Goal: Task Accomplishment & Management: Manage account settings

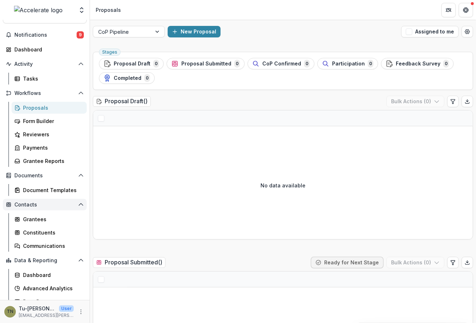
scroll to position [24, 0]
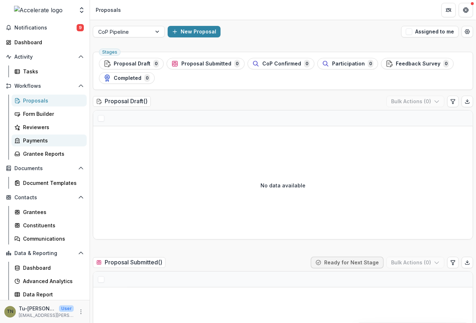
click at [48, 140] on div "Payments" at bounding box center [52, 141] width 58 height 8
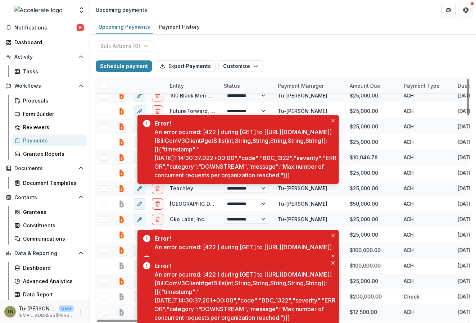
scroll to position [14, 0]
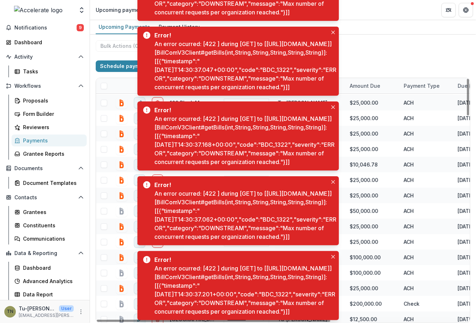
click at [353, 43] on div "**********" at bounding box center [283, 179] width 386 height 289
click at [333, 105] on icon "Close" at bounding box center [333, 107] width 4 height 4
click at [330, 178] on button "Close" at bounding box center [333, 182] width 9 height 9
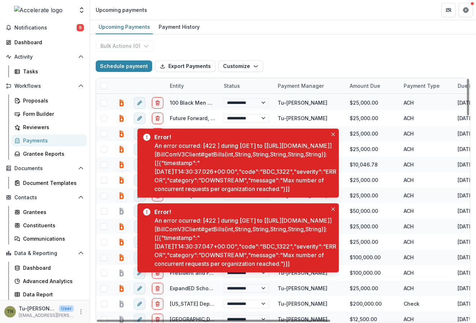
click at [333, 141] on div "An error ocurred: [422 ] during [GET] to [https://gateway.prod.bill.com/connect…" at bounding box center [247, 167] width 184 height 52
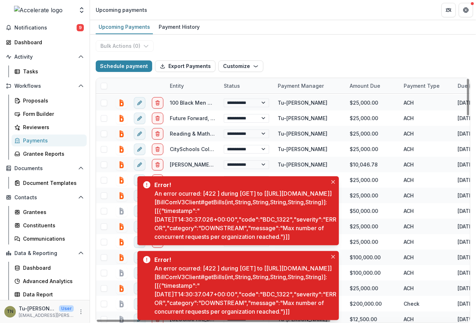
click at [333, 180] on icon "Close" at bounding box center [333, 182] width 4 height 4
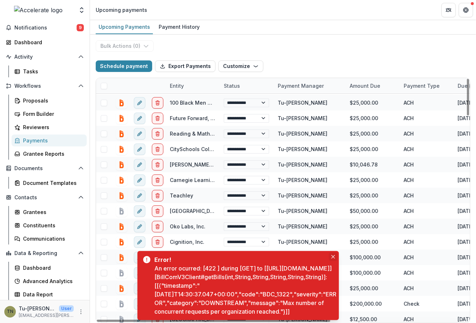
click at [332, 255] on icon "Close" at bounding box center [333, 257] width 4 height 4
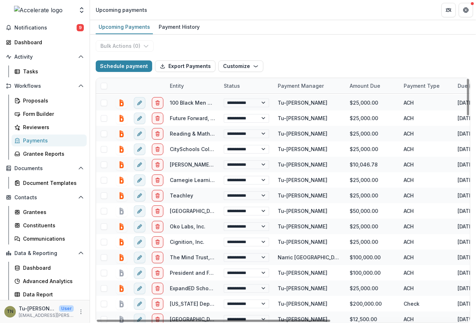
click at [324, 31] on div "Upcoming Payments Payment History" at bounding box center [283, 27] width 386 height 14
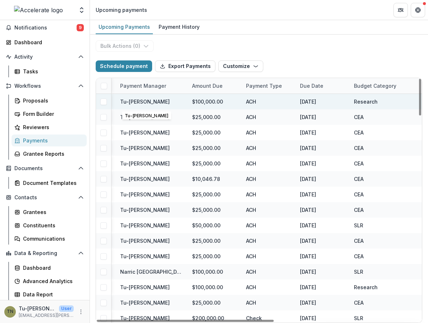
scroll to position [0, 167]
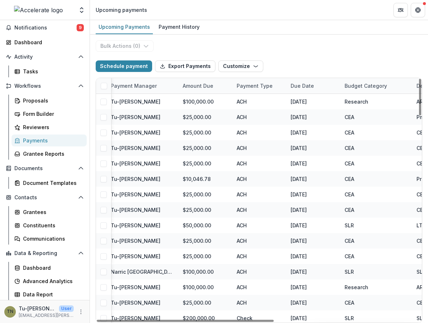
click at [357, 84] on div "Budget Category" at bounding box center [366, 86] width 51 height 8
click at [353, 112] on button "Sort Ascending" at bounding box center [367, 117] width 86 height 12
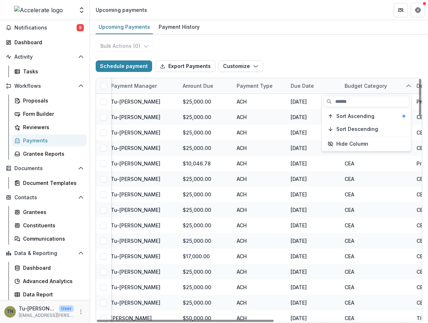
click at [340, 60] on div "Schedule payment Export Payments Customize New Custom Field Manage Custom Fields" at bounding box center [259, 66] width 327 height 23
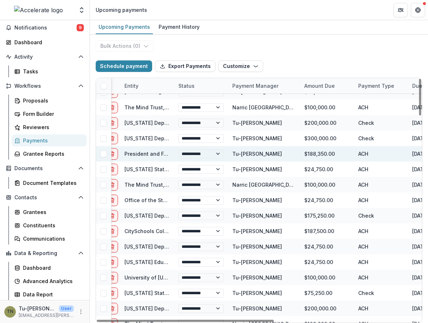
scroll to position [1171, 0]
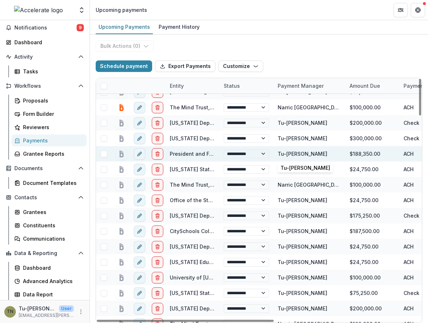
click at [303, 154] on div "Tu-[PERSON_NAME]" at bounding box center [303, 154] width 50 height 8
click at [137, 151] on icon "edit" at bounding box center [140, 154] width 6 height 6
select select "**********"
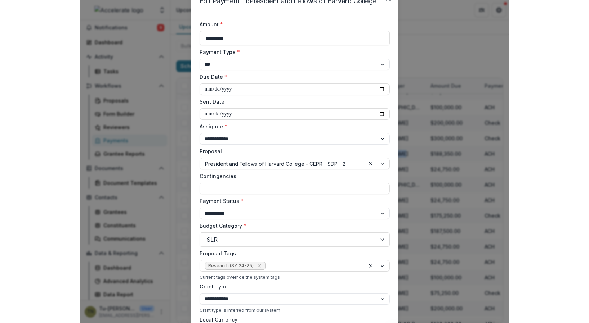
scroll to position [0, 0]
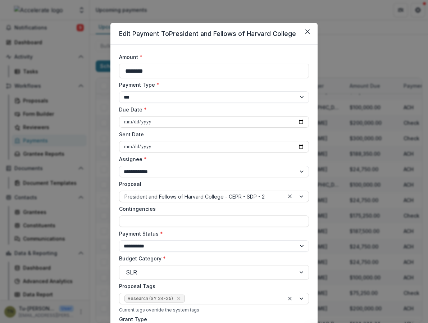
click at [338, 45] on div "**********" at bounding box center [214, 161] width 428 height 323
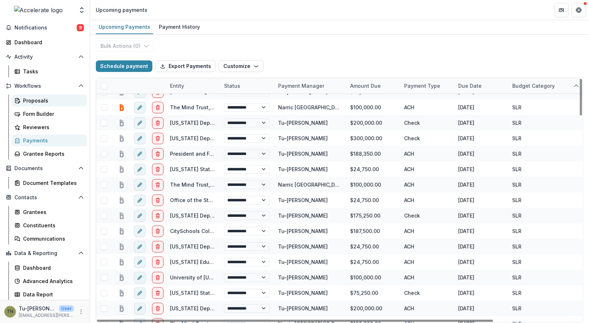
click at [32, 100] on div "Proposals" at bounding box center [52, 101] width 58 height 8
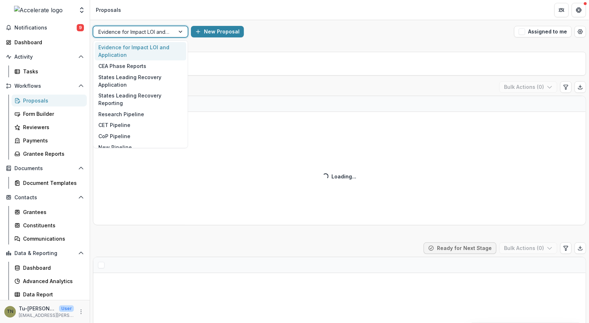
click at [156, 30] on div at bounding box center [133, 31] width 71 height 9
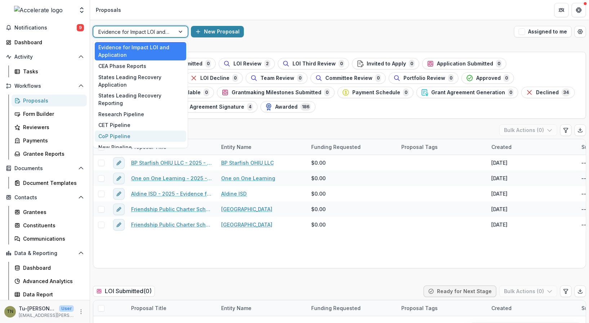
click at [128, 131] on div "CoP Pipeline" at bounding box center [140, 136] width 91 height 11
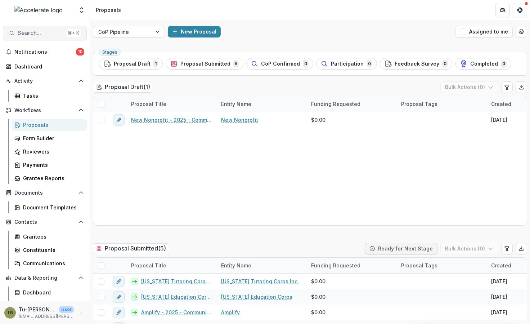
click at [31, 29] on button "Search... ⌘ + K" at bounding box center [45, 33] width 84 height 14
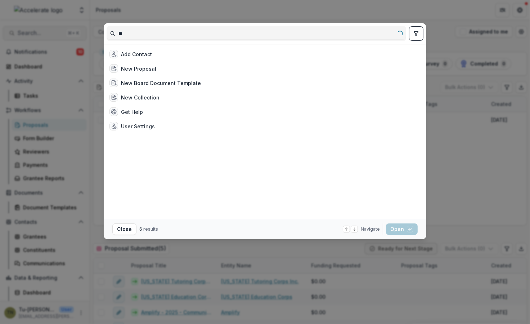
type input "*"
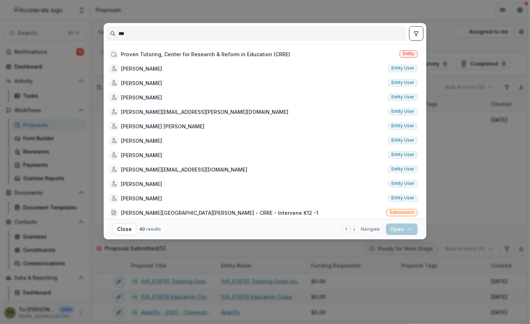
type input "***"
click at [91, 67] on div "*** Proven Tutoring, Center for Research & Reform in Education (CRRE) Entity Jo…" at bounding box center [265, 162] width 530 height 324
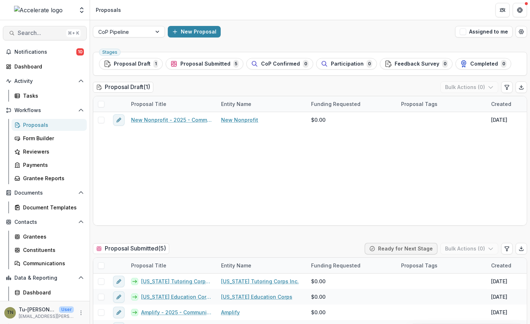
click at [47, 35] on span "Search..." at bounding box center [41, 33] width 46 height 7
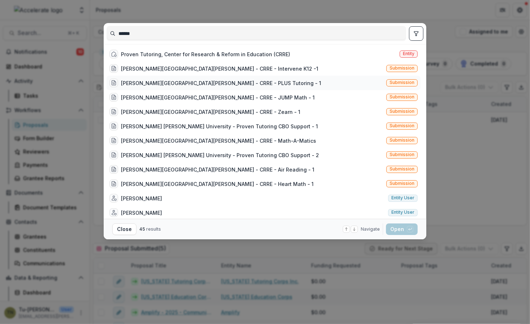
type input "*****"
click at [152, 82] on div "Johns Hopkins University - CRRE - PLUS Tutoring - 1" at bounding box center [221, 83] width 200 height 8
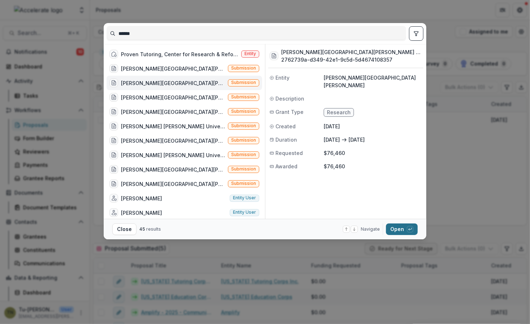
click at [395, 229] on button "Open with enter key" at bounding box center [402, 229] width 32 height 12
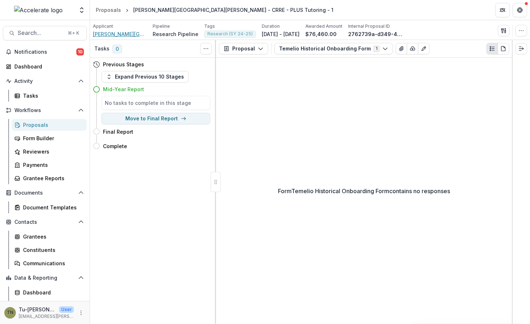
click at [132, 33] on span "Johns Hopkins University" at bounding box center [120, 34] width 54 height 8
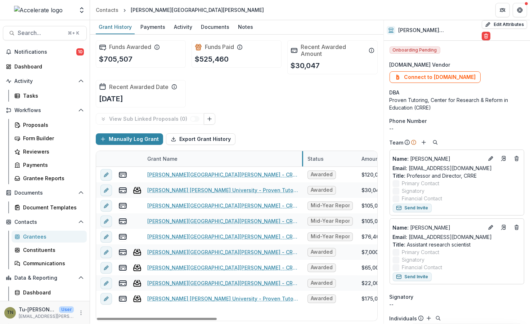
drag, startPoint x: 232, startPoint y: 153, endPoint x: 302, endPoint y: 158, distance: 70.4
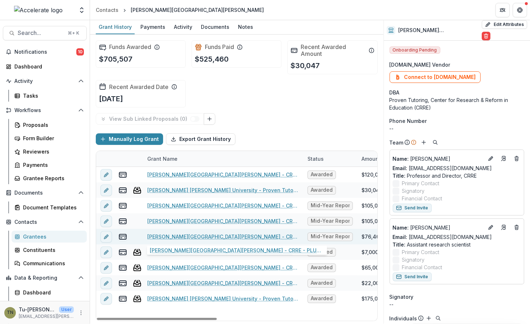
click at [247, 235] on link "Johns Hopkins University - CRRE - PLUS Tutoring - 1" at bounding box center [223, 237] width 152 height 8
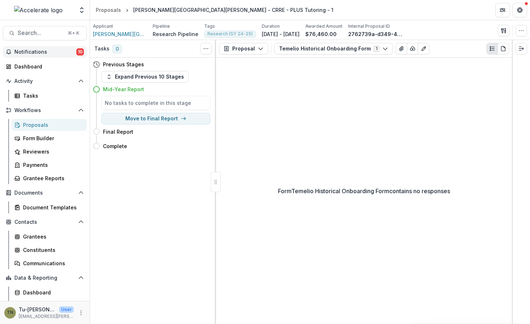
click at [43, 56] on button "Notifications 10" at bounding box center [45, 52] width 84 height 12
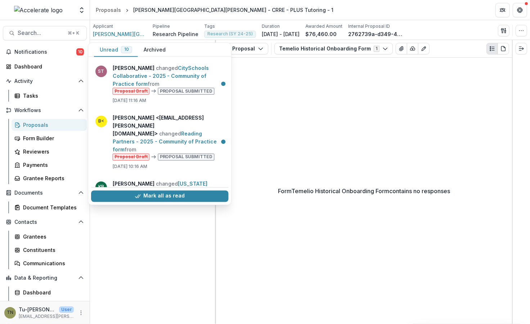
click at [146, 229] on div "Tasks 0 Show Cancelled Tasks Previous Stages Expand Previous 10 Stages Mid-Year…" at bounding box center [153, 182] width 126 height 284
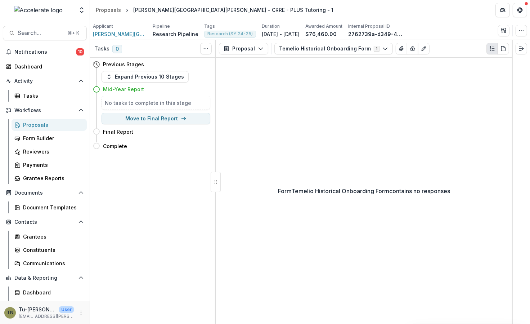
click at [36, 125] on div "Proposals" at bounding box center [52, 125] width 58 height 8
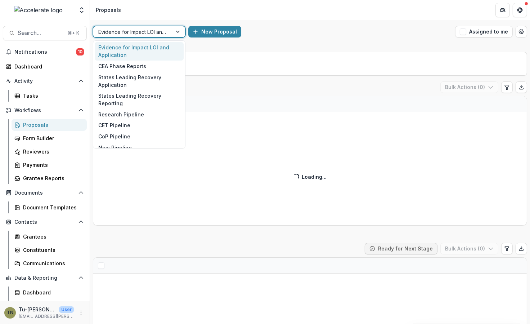
click at [159, 31] on div at bounding box center [132, 31] width 69 height 9
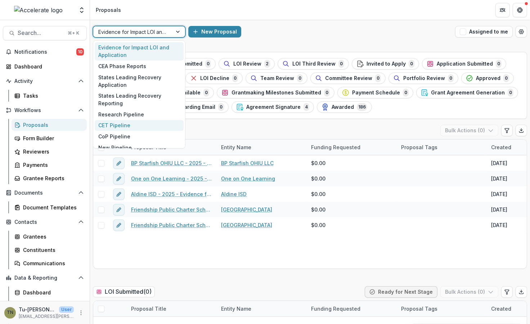
click at [126, 125] on div "CET Pipeline" at bounding box center [139, 125] width 89 height 11
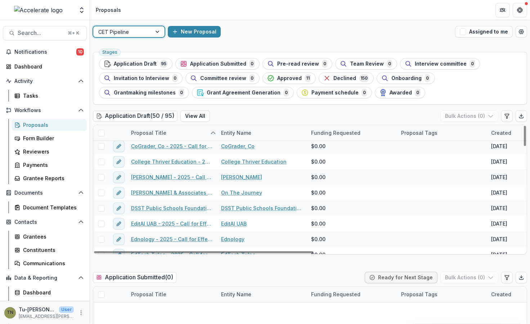
scroll to position [150, 0]
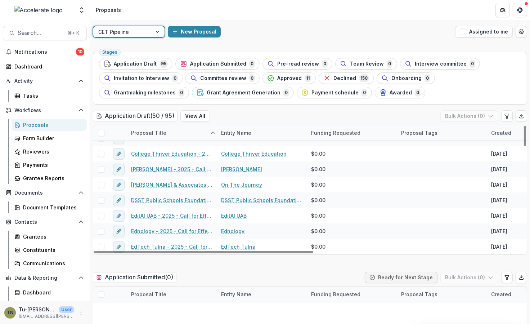
click at [150, 28] on div "CET Pipeline" at bounding box center [122, 32] width 58 height 10
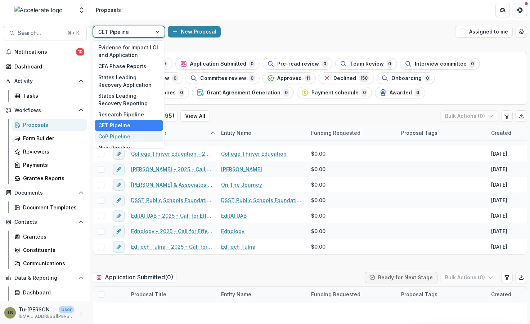
click at [126, 136] on div "CoP Pipeline" at bounding box center [129, 136] width 68 height 11
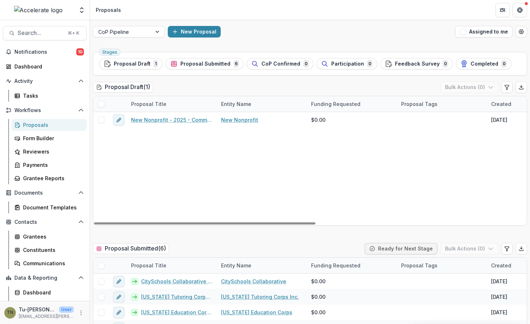
click at [237, 184] on div "New Nonprofit - 2025 - Community of Practice form New Nonprofit $0.00 Aug 25, 2…" at bounding box center [514, 168] width 843 height 113
click at [54, 51] on span "Notifications" at bounding box center [45, 52] width 62 height 6
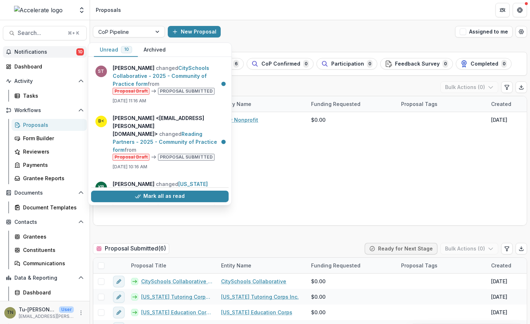
click at [54, 55] on button "Notifications 10" at bounding box center [45, 52] width 84 height 12
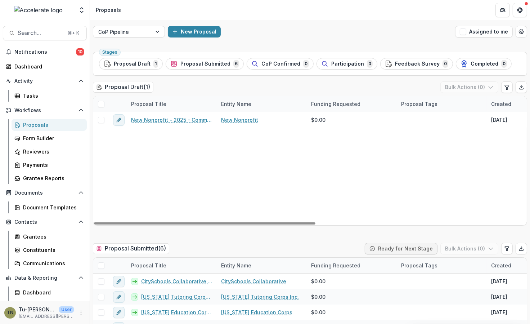
click at [189, 179] on div "New Nonprofit - 2025 - Community of Practice form New Nonprofit $0.00 Aug 25, 2…" at bounding box center [514, 168] width 843 height 113
click at [145, 162] on div "New Nonprofit - 2025 - Community of Practice form New Nonprofit $0.00 Aug 25, 2…" at bounding box center [514, 168] width 843 height 113
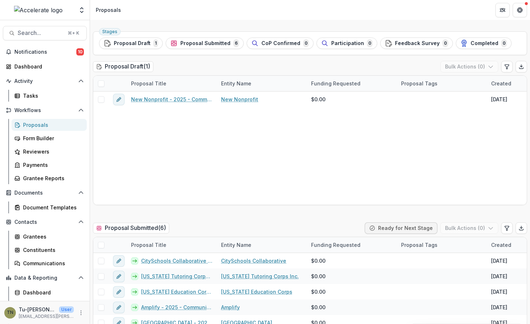
scroll to position [10, 0]
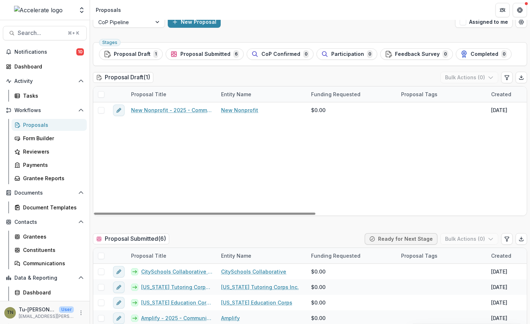
click at [165, 158] on div "New Nonprofit - 2025 - Community of Practice form New Nonprofit $0.00 Aug 25, 2…" at bounding box center [514, 158] width 843 height 113
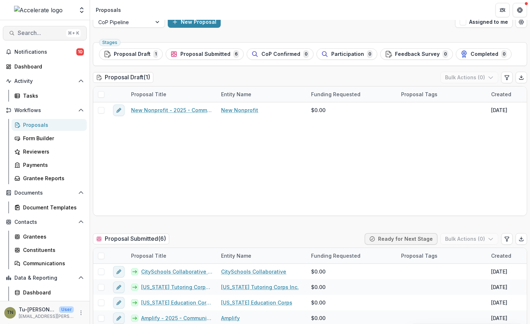
click at [41, 33] on span "Search..." at bounding box center [41, 33] width 46 height 7
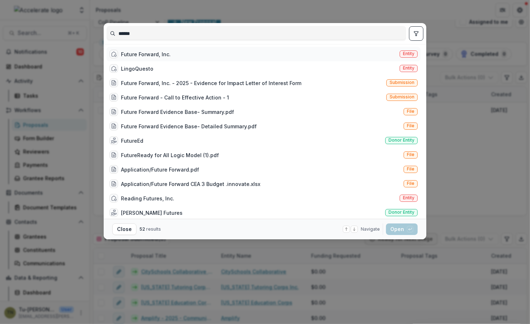
type input "******"
click at [134, 52] on div "Future Forward, Inc." at bounding box center [146, 54] width 50 height 8
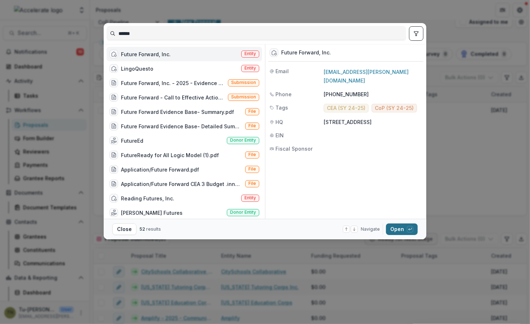
click at [396, 229] on button "Open with enter key" at bounding box center [402, 229] width 32 height 12
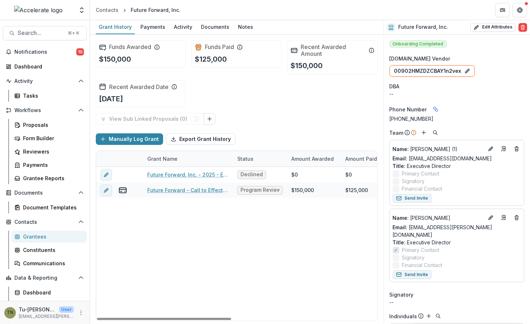
click at [202, 228] on div "Future Forward, Inc. - 2025 - Evidence for Impact Letter of Interest Form Decli…" at bounding box center [389, 244] width 587 height 154
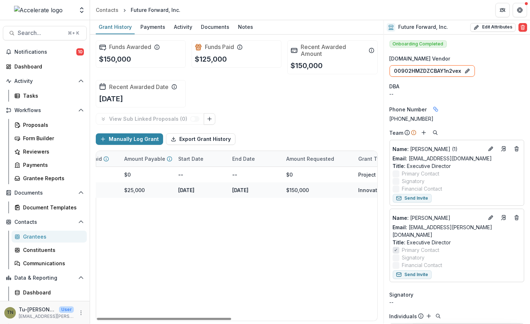
scroll to position [0, 305]
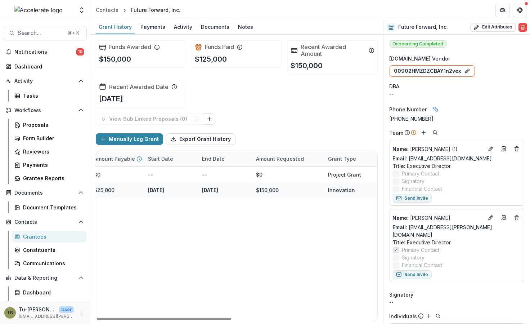
click at [205, 238] on div "Future Forward, Inc. - 2025 - Evidence for Impact Letter of Interest Form Decli…" at bounding box center [84, 244] width 587 height 154
click at [65, 235] on div "Grantees" at bounding box center [52, 237] width 58 height 8
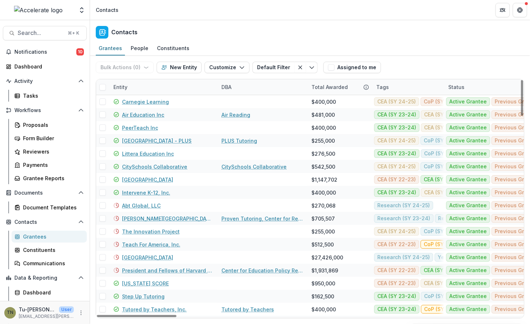
click at [286, 27] on div "Contacts" at bounding box center [310, 30] width 440 height 21
click at [284, 21] on div "Contacts" at bounding box center [310, 30] width 440 height 21
click at [36, 30] on span "Search..." at bounding box center [41, 33] width 46 height 7
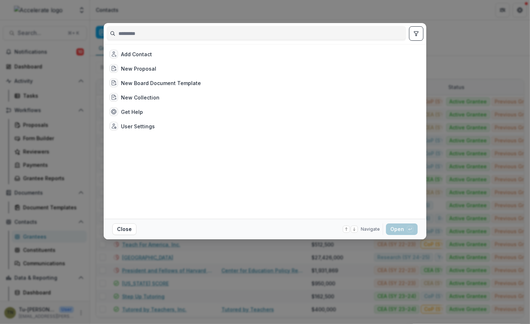
click at [173, 12] on div "Add Contact New Proposal New Board Document Template New Collection Get Help Us…" at bounding box center [265, 162] width 530 height 324
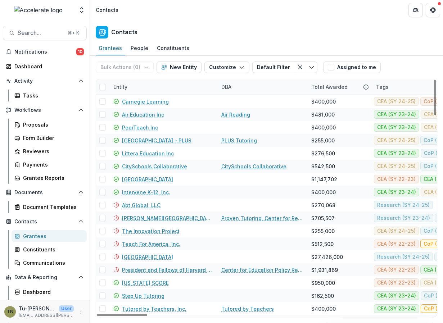
scroll to position [24, 0]
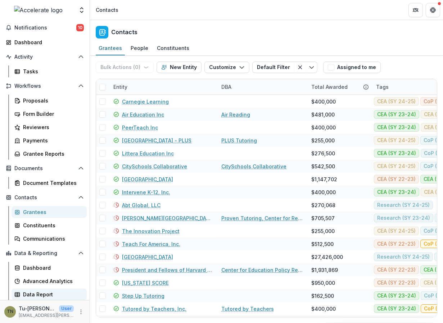
click at [44, 296] on div "Data Report" at bounding box center [52, 295] width 58 height 8
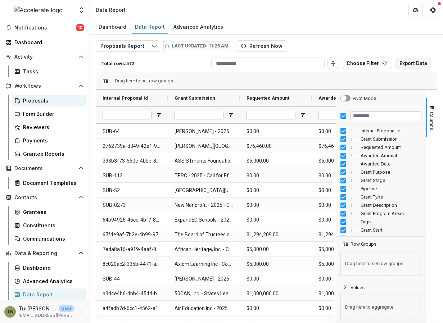
click at [46, 101] on div "Proposals" at bounding box center [52, 101] width 58 height 8
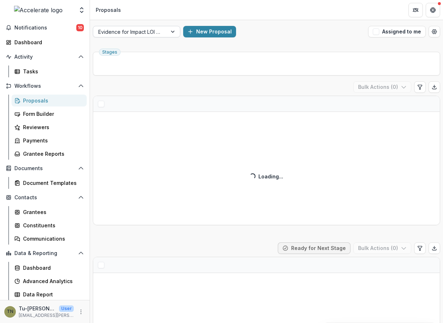
click at [170, 27] on div at bounding box center [173, 31] width 13 height 11
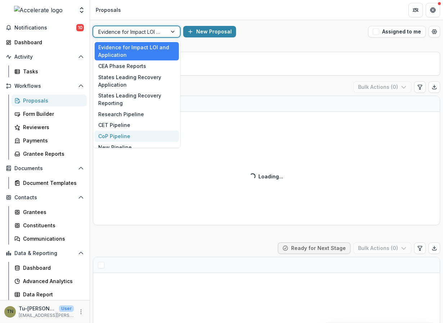
click at [120, 133] on div "CoP Pipeline" at bounding box center [137, 136] width 84 height 11
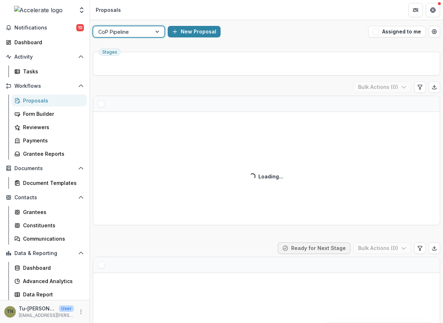
click at [249, 24] on div "CoP Pipeline New Proposal Assigned to me" at bounding box center [266, 31] width 353 height 23
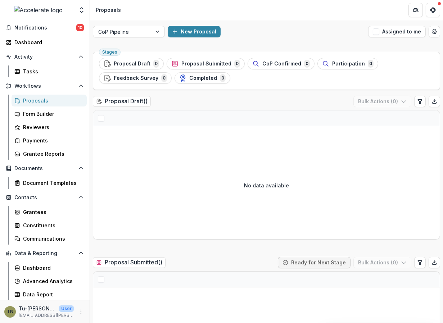
click at [274, 26] on div "New Proposal" at bounding box center [267, 32] width 198 height 12
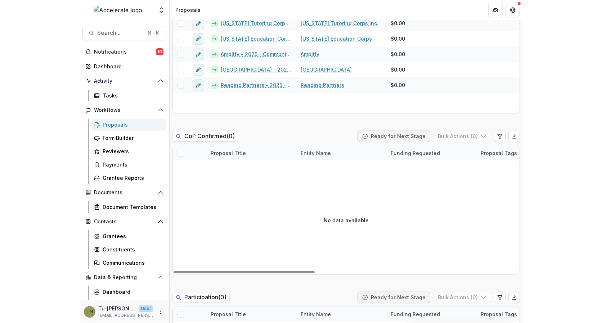
scroll to position [97, 0]
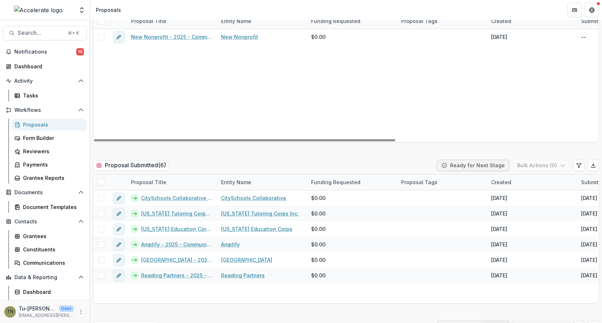
scroll to position [0, 0]
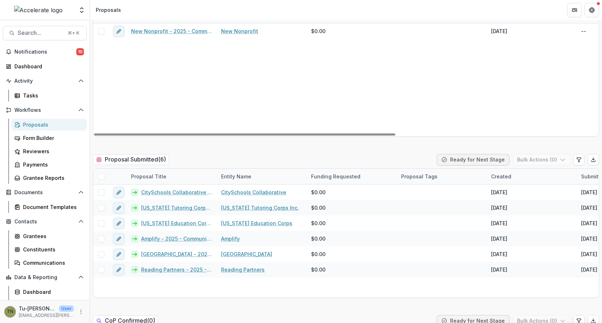
scroll to position [92, 0]
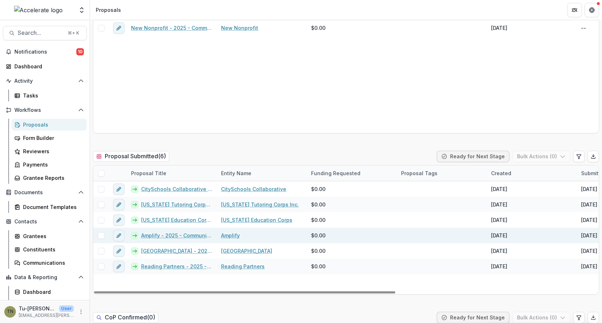
click at [228, 233] on link "Amplify" at bounding box center [230, 236] width 19 height 8
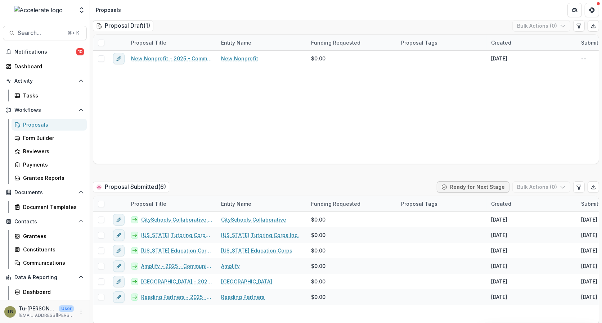
scroll to position [68, 0]
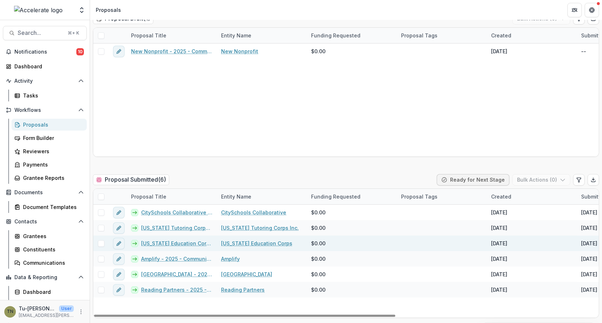
click at [260, 240] on link "[US_STATE] Education Corps" at bounding box center [256, 244] width 71 height 8
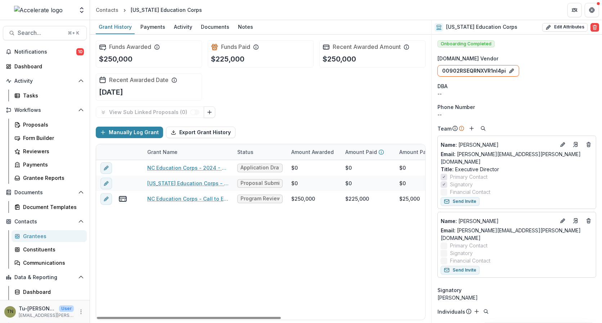
click at [194, 249] on div "NC Education Corps - 2024 - States Leading Recovery (SLR) Grant Application 24-…" at bounding box center [389, 240] width 587 height 160
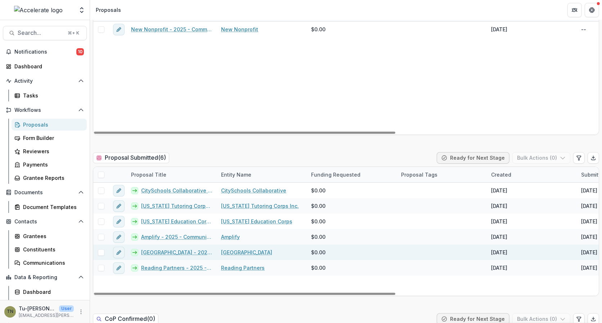
scroll to position [93, 0]
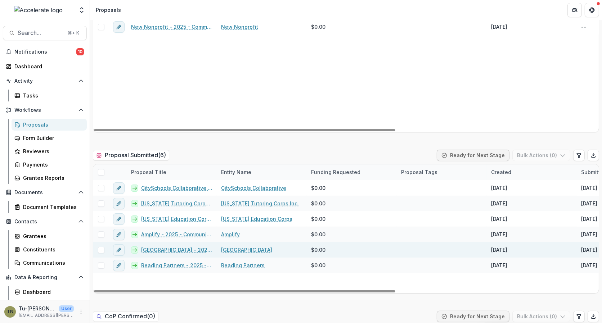
click at [236, 247] on link "[GEOGRAPHIC_DATA]" at bounding box center [246, 250] width 51 height 8
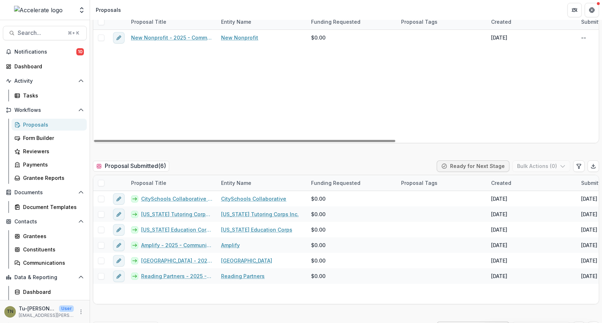
scroll to position [99, 0]
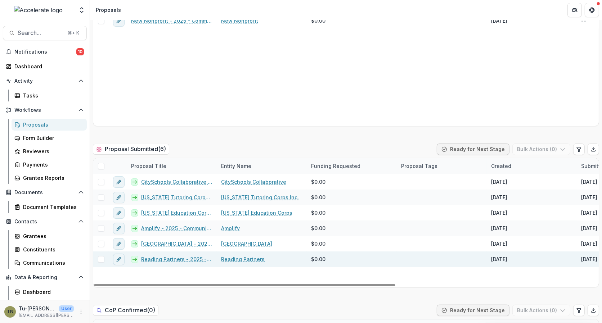
click at [236, 257] on link "Reading Partners" at bounding box center [243, 260] width 44 height 8
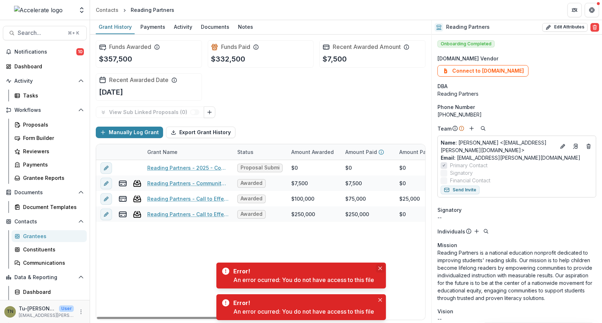
click at [379, 268] on button "Close" at bounding box center [380, 268] width 9 height 9
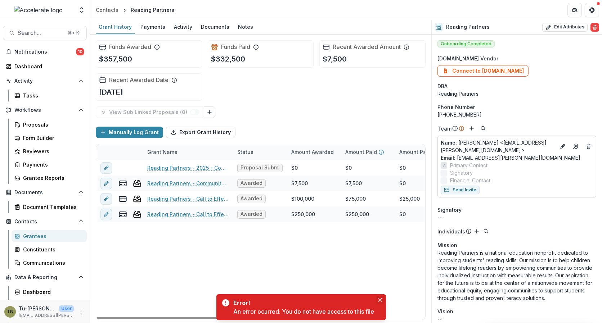
click at [381, 300] on icon "Close" at bounding box center [380, 300] width 4 height 4
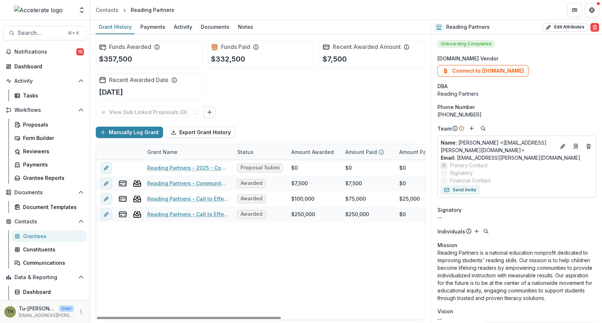
click at [269, 261] on div "Reading Partners - 2025 - Community of Practice form Proposal Submitted $0 $0 $…" at bounding box center [389, 240] width 587 height 160
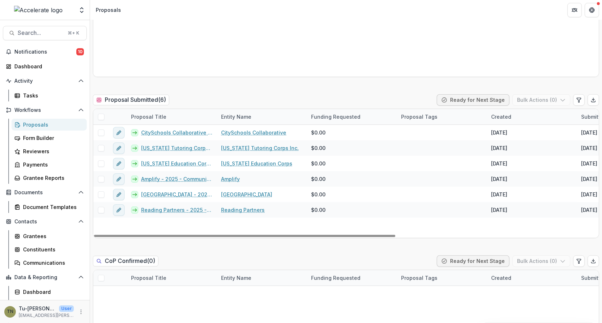
scroll to position [146, 0]
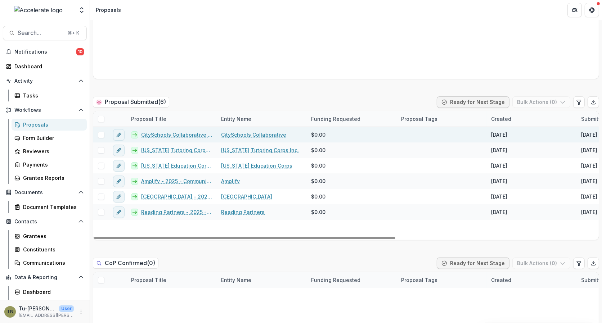
click at [237, 135] on link "CitySchools Collaborative" at bounding box center [253, 135] width 65 height 8
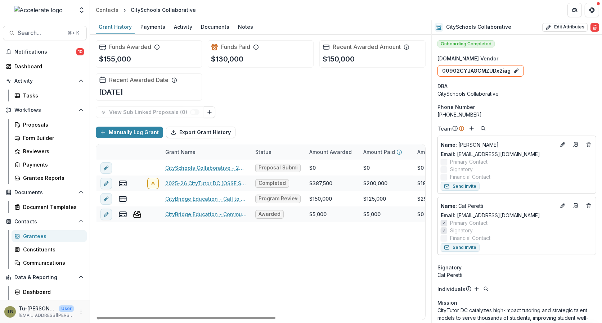
click at [193, 278] on div "CitySchools Collaborative - 2025 - Community of Practice form Proposal Submitte…" at bounding box center [398, 240] width 605 height 160
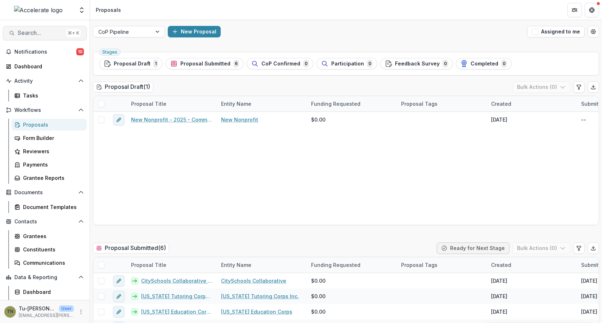
click at [36, 36] on span "Search..." at bounding box center [41, 33] width 46 height 7
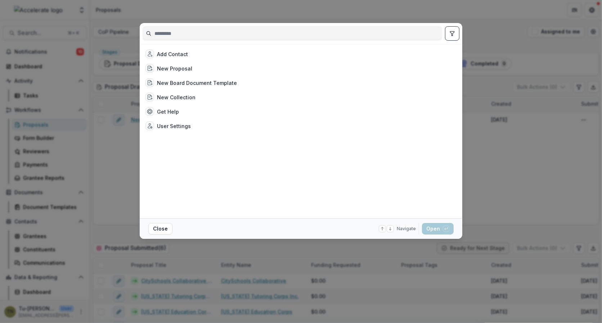
click at [38, 115] on div "Add Contact New Proposal New Board Document Template New Collection Get Help Us…" at bounding box center [301, 161] width 602 height 323
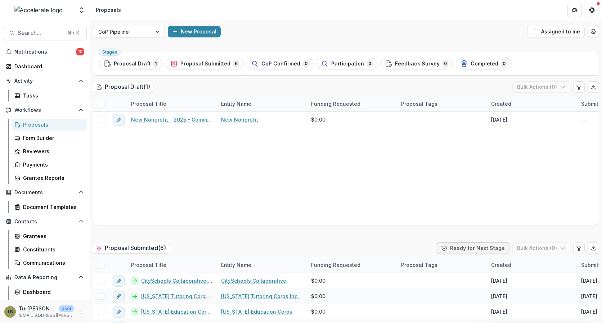
click at [38, 122] on div "Proposals" at bounding box center [52, 125] width 58 height 8
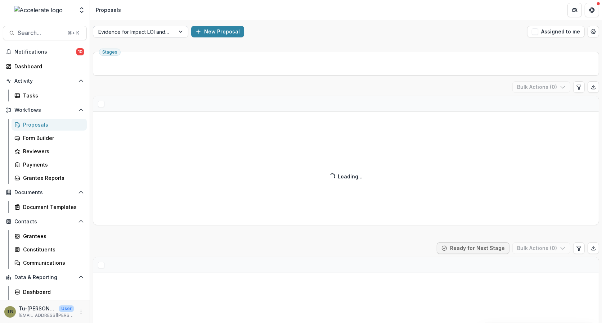
click at [134, 32] on div at bounding box center [134, 31] width 72 height 9
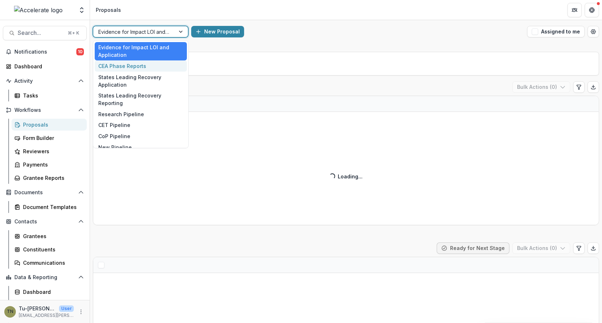
click at [131, 65] on div "CEA Phase Reports" at bounding box center [141, 65] width 92 height 11
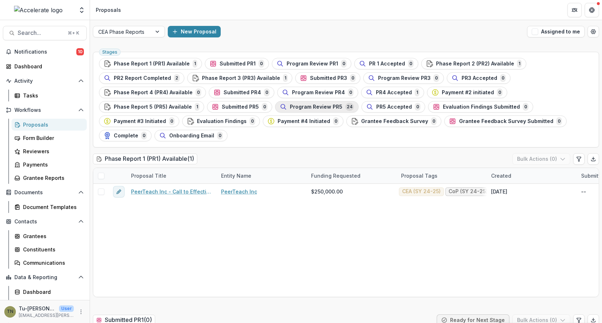
click at [306, 108] on span "Program Review PR5" at bounding box center [316, 107] width 53 height 6
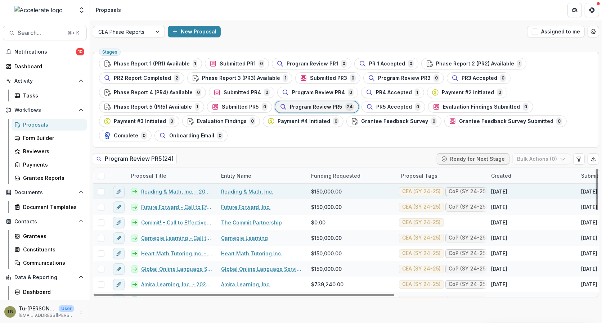
click at [100, 192] on span at bounding box center [101, 192] width 6 height 6
click at [99, 192] on icon at bounding box center [101, 192] width 4 height 4
click at [294, 147] on div "Stages Phase Report 1 (PR1) Available 1 Submitted PR1 0 Program Review PR1 0 PR…" at bounding box center [346, 100] width 506 height 96
click at [220, 121] on span "Evaluation Findings" at bounding box center [222, 121] width 50 height 6
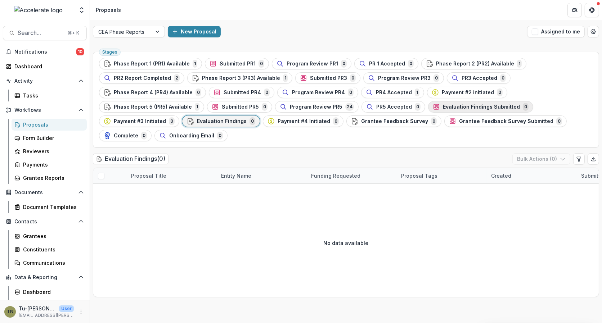
click at [464, 109] on span "Evaluation Findings Submitted" at bounding box center [481, 107] width 77 height 6
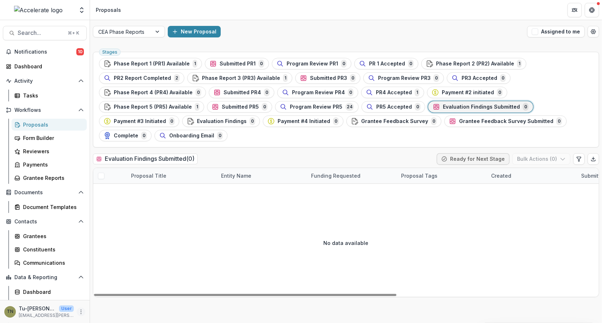
click at [79, 311] on icon "More" at bounding box center [81, 312] width 6 height 6
click at [124, 292] on link "User Settings" at bounding box center [126, 297] width 77 height 12
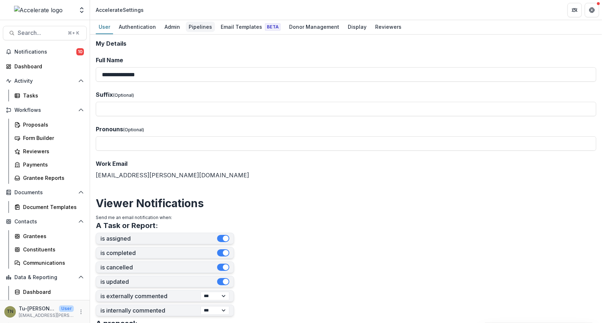
click at [191, 25] on div "Pipelines" at bounding box center [200, 27] width 29 height 10
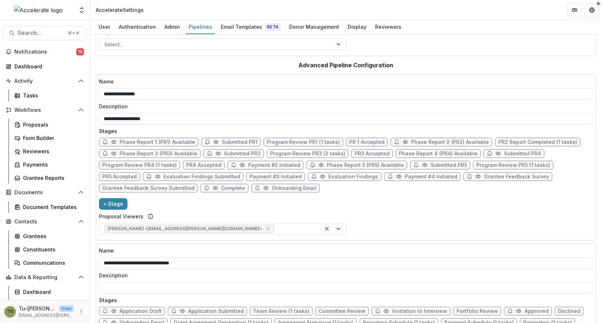
scroll to position [132, 0]
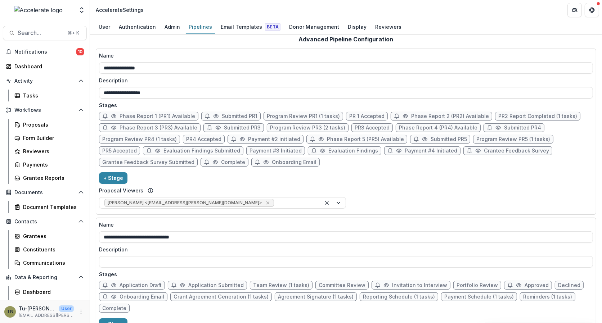
click at [328, 150] on span "Evaluation Findings" at bounding box center [353, 151] width 50 height 6
select select "*****"
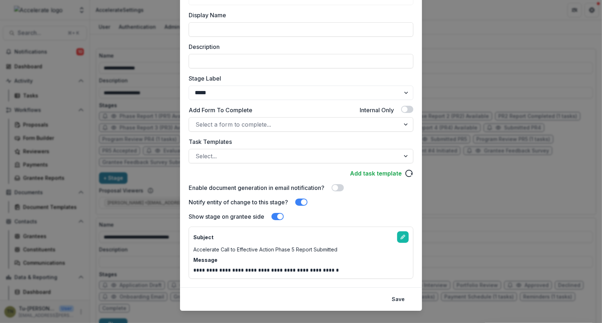
scroll to position [84, 0]
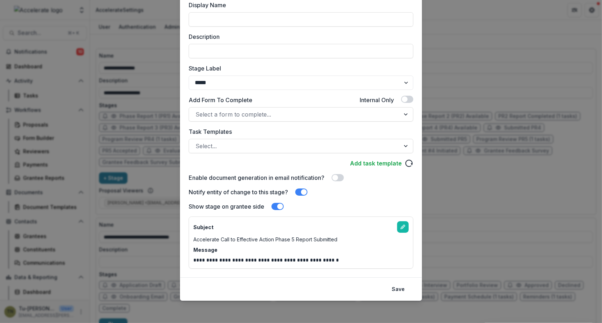
click at [306, 151] on div "Select..." at bounding box center [294, 146] width 211 height 12
click at [303, 136] on div "Task Templates Select..." at bounding box center [301, 140] width 225 height 26
click at [301, 192] on span at bounding box center [301, 192] width 12 height 7
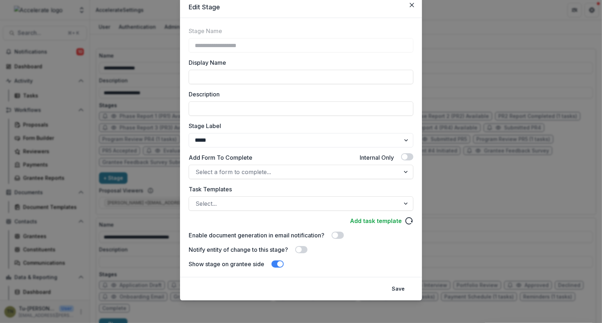
click at [276, 265] on span at bounding box center [277, 264] width 12 height 7
click at [396, 290] on button "Save" at bounding box center [398, 289] width 22 height 12
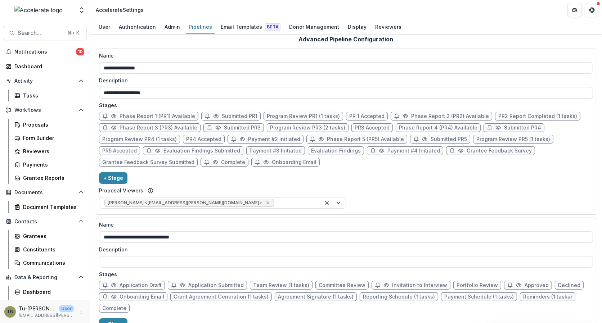
click at [314, 168] on div "Phase Report 1 (PR1) Available Submitted PR1 Program Review PR1 (1 tasks) PR 1 …" at bounding box center [346, 141] width 494 height 58
click at [173, 148] on span "Evaluation Findings Submitted" at bounding box center [201, 151] width 77 height 6
select select "*********"
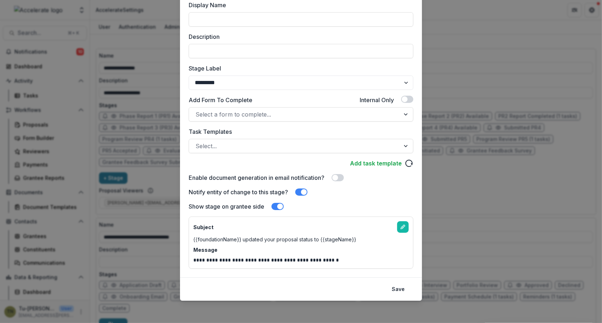
click at [305, 193] on span at bounding box center [304, 192] width 6 height 6
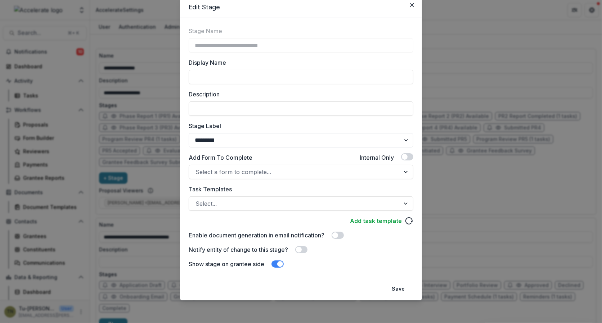
click at [276, 262] on span at bounding box center [277, 264] width 12 height 7
click at [398, 291] on button "Save" at bounding box center [398, 289] width 22 height 12
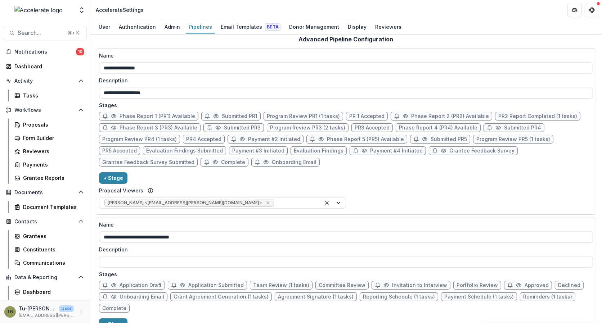
click at [294, 151] on span "Evaluation Findings" at bounding box center [319, 151] width 50 height 6
select select "*****"
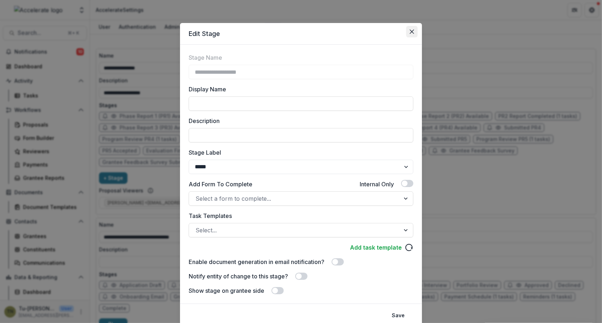
click at [410, 31] on icon "Close" at bounding box center [412, 32] width 4 height 4
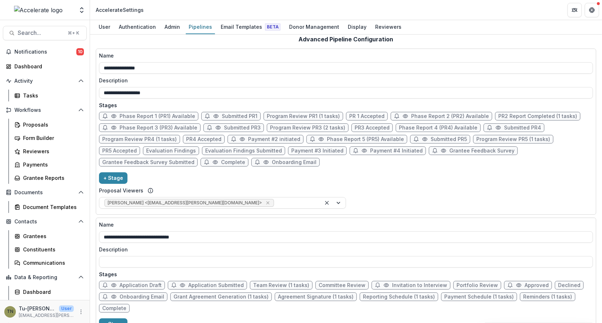
click at [276, 169] on div "**********" at bounding box center [346, 132] width 494 height 160
click at [276, 170] on div "**********" at bounding box center [346, 132] width 494 height 160
click at [298, 171] on div "**********" at bounding box center [346, 132] width 494 height 160
click at [48, 49] on span "Notifications" at bounding box center [45, 52] width 62 height 6
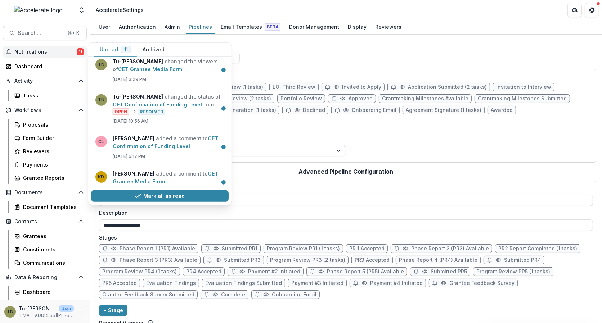
scroll to position [373, 0]
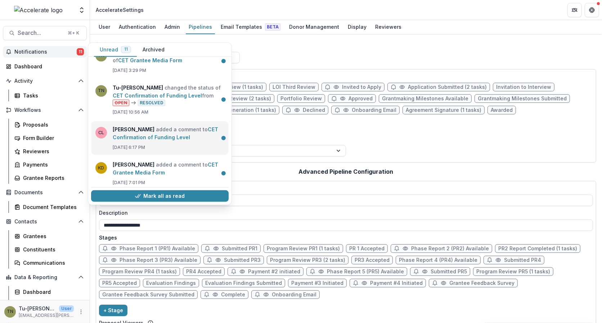
click at [201, 133] on link "CET Confirmation of Funding Level" at bounding box center [165, 133] width 105 height 14
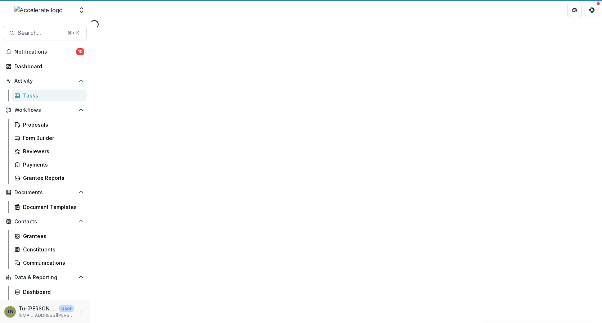
select select "********"
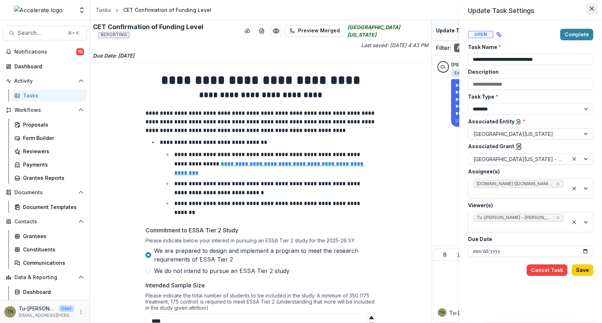
click at [595, 8] on button "Close" at bounding box center [592, 9] width 12 height 12
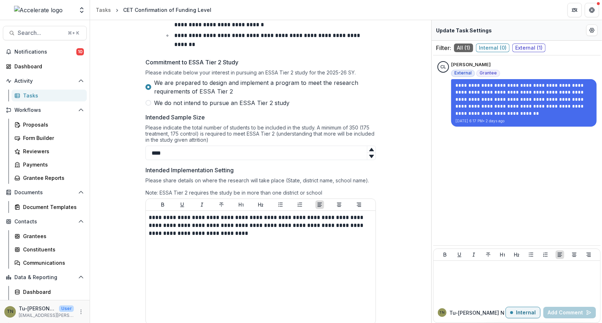
scroll to position [219, 0]
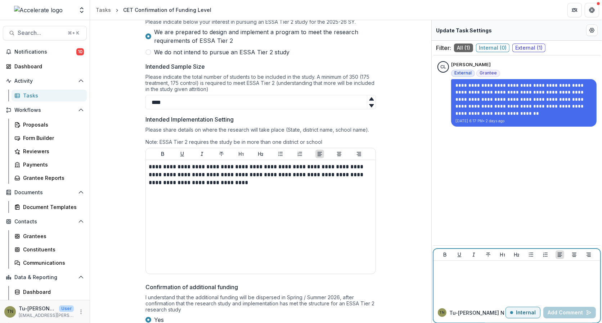
click at [501, 271] on p at bounding box center [516, 268] width 161 height 8
click at [522, 313] on p "Internal" at bounding box center [526, 313] width 20 height 6
click at [522, 270] on p at bounding box center [516, 268] width 161 height 8
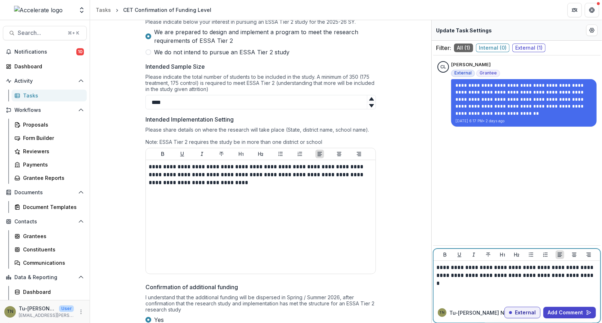
click at [471, 267] on p "**********" at bounding box center [516, 272] width 161 height 16
click at [512, 288] on div "**********" at bounding box center [516, 282] width 161 height 36
drag, startPoint x: 523, startPoint y: 288, endPoint x: 471, endPoint y: 284, distance: 52.0
click at [471, 284] on div "**********" at bounding box center [516, 282] width 161 height 36
click at [561, 310] on button "Add Comment" at bounding box center [569, 313] width 53 height 12
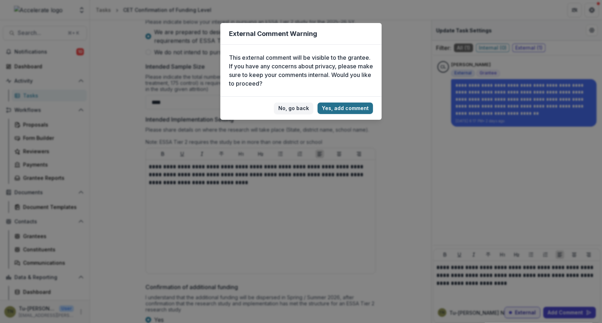
click at [359, 109] on button "Yes, add comment" at bounding box center [345, 109] width 55 height 12
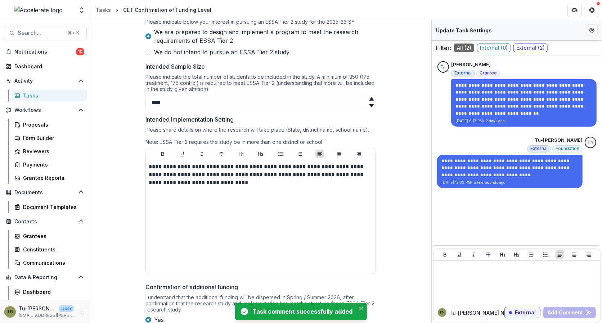
click at [378, 185] on div "**********" at bounding box center [261, 91] width 242 height 489
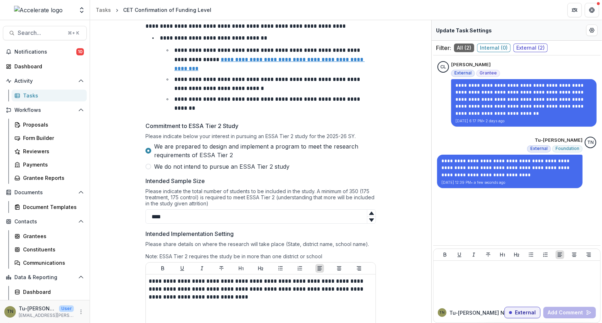
scroll to position [0, 0]
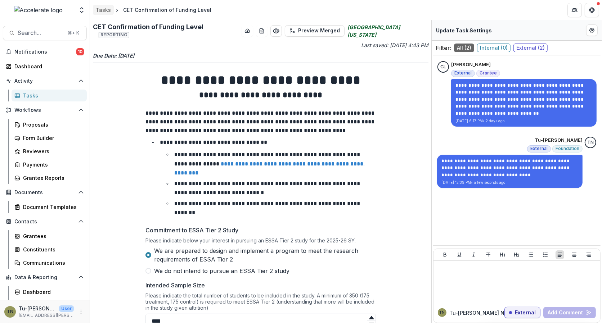
click at [105, 8] on div "Tasks" at bounding box center [103, 10] width 15 height 8
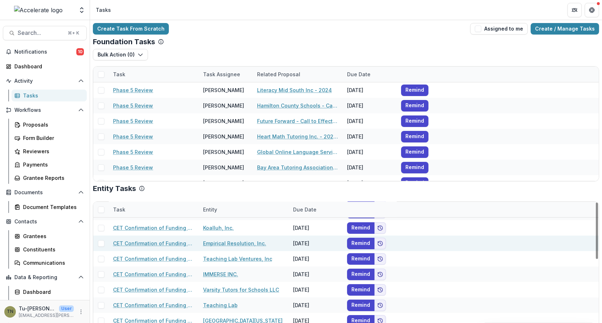
scroll to position [8, 0]
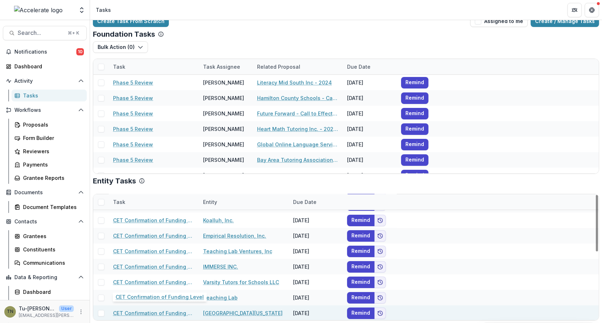
click at [170, 312] on link "CET Confirmation of Funding Level" at bounding box center [153, 314] width 81 height 8
select select "********"
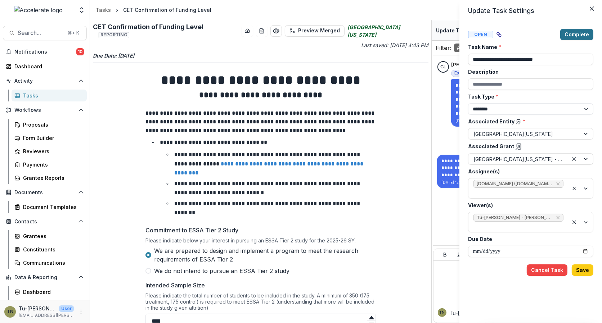
click at [581, 32] on button "Complete" at bounding box center [576, 35] width 33 height 12
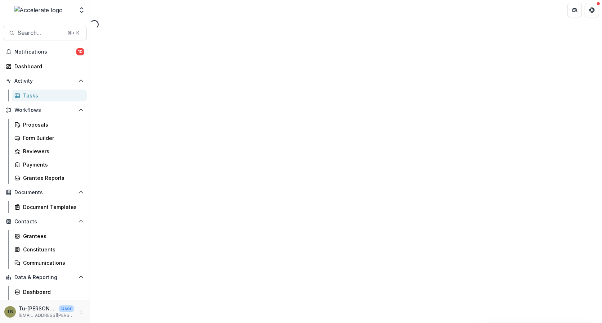
select select "********"
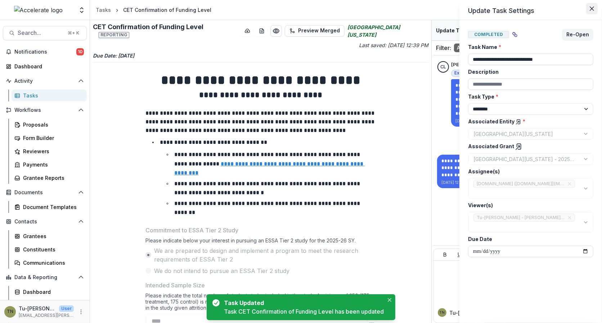
click at [591, 9] on icon "Close" at bounding box center [592, 8] width 4 height 4
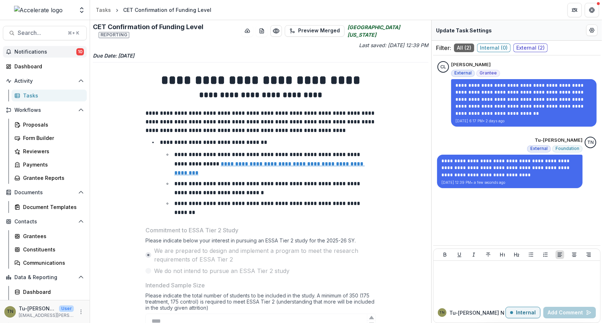
click at [63, 54] on span "Notifications" at bounding box center [45, 52] width 62 height 6
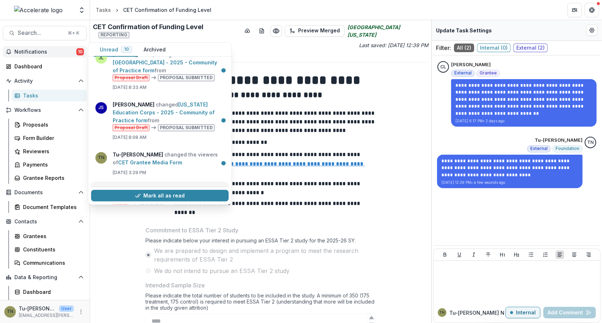
scroll to position [264, 0]
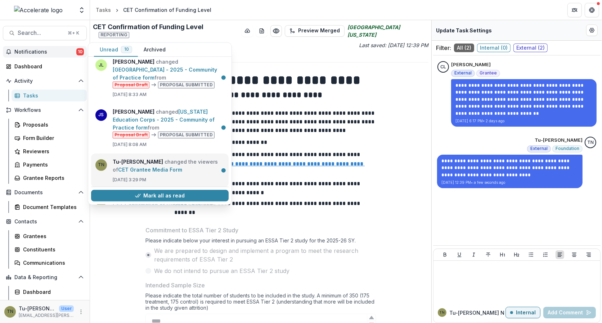
click at [182, 166] on link "CET Grantee Media Form" at bounding box center [150, 169] width 64 height 6
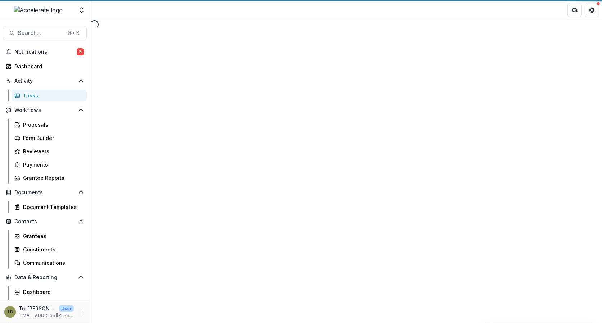
select select "********"
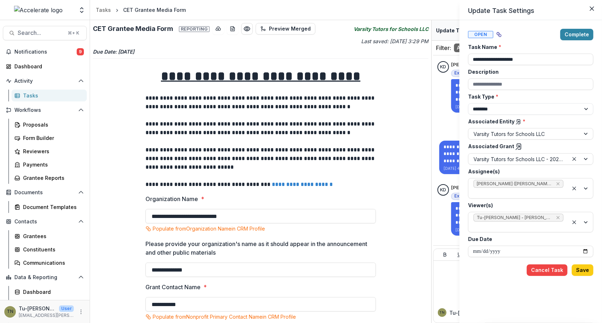
click at [49, 53] on div "**********" at bounding box center [301, 161] width 602 height 323
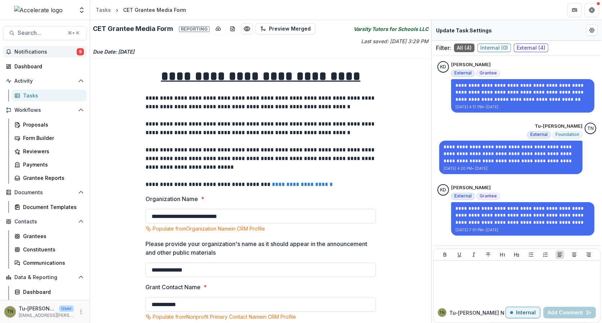
click at [63, 51] on span "Notifications" at bounding box center [45, 52] width 62 height 6
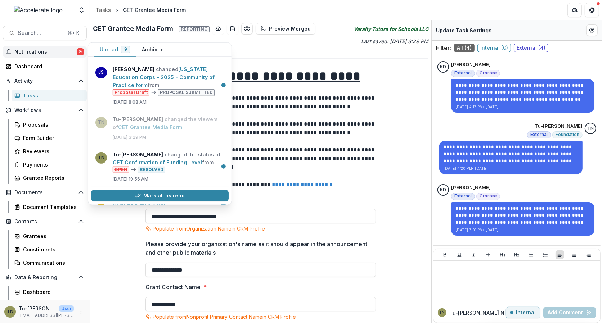
scroll to position [338, 0]
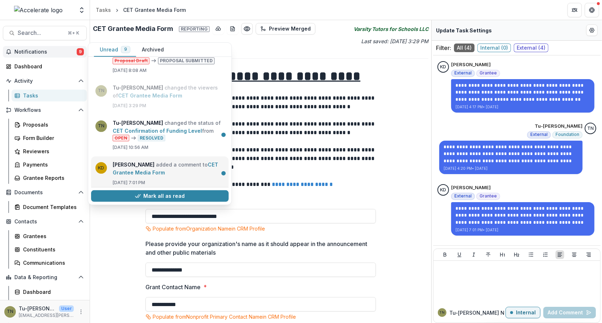
click at [191, 162] on link "CET Grantee Media Form" at bounding box center [165, 169] width 105 height 14
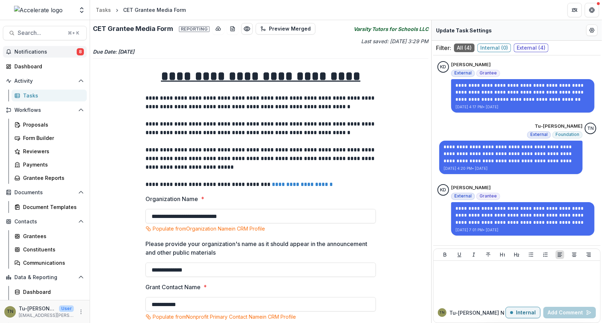
click at [59, 51] on span "Notifications" at bounding box center [45, 52] width 62 height 6
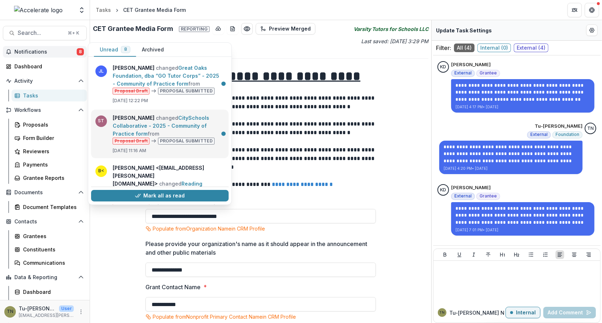
click at [159, 123] on link "CitySchools Collaborative - 2025 - Community of Practice form" at bounding box center [161, 126] width 96 height 22
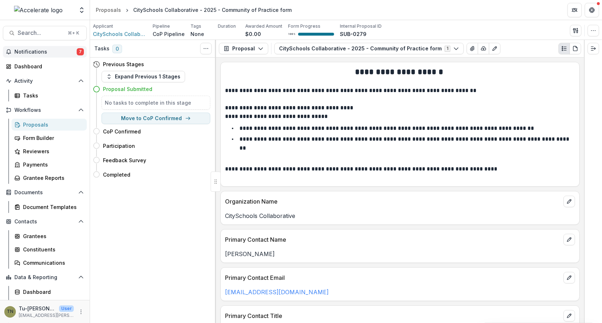
click at [50, 49] on span "Notifications" at bounding box center [45, 52] width 62 height 6
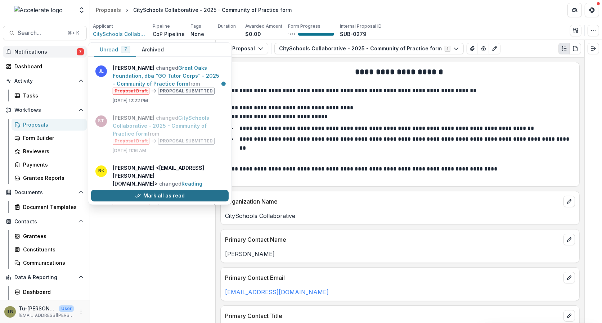
click at [150, 190] on button "Mark all as read" at bounding box center [160, 196] width 138 height 12
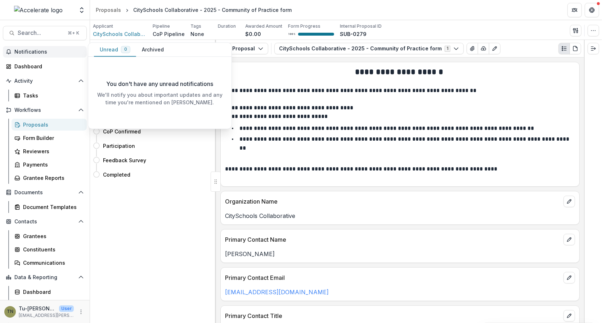
click at [175, 228] on div "Tasks 0 Show Cancelled Tasks Previous Stages Expand Previous 1 Stages Proposal …" at bounding box center [153, 181] width 126 height 283
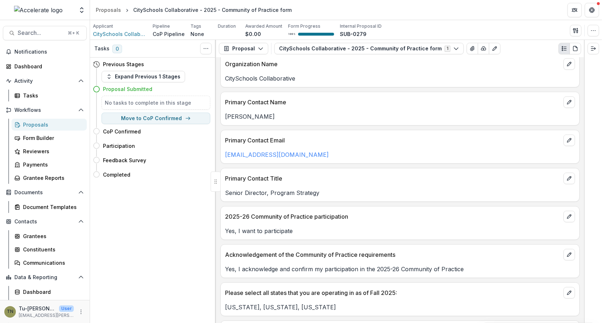
scroll to position [224, 0]
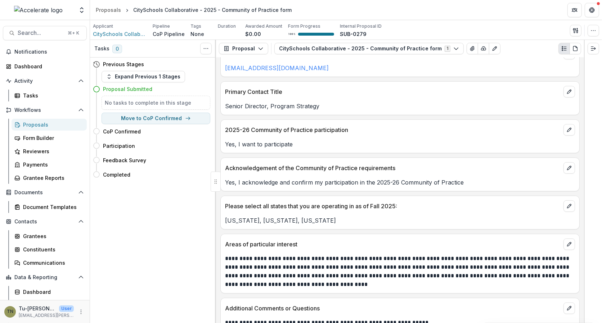
click at [42, 124] on div "Proposals" at bounding box center [52, 125] width 58 height 8
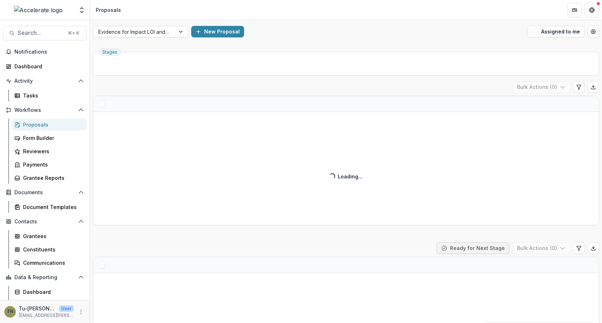
click at [159, 33] on div at bounding box center [134, 31] width 72 height 9
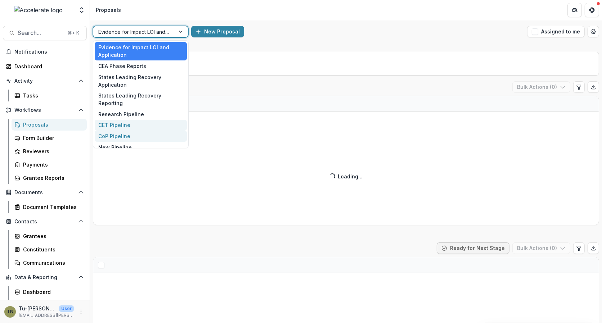
click at [129, 134] on div "CoP Pipeline" at bounding box center [141, 136] width 92 height 11
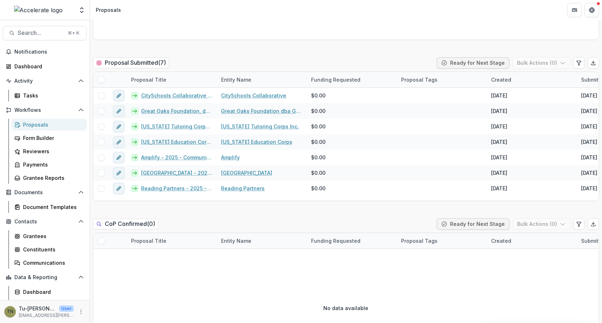
scroll to position [180, 0]
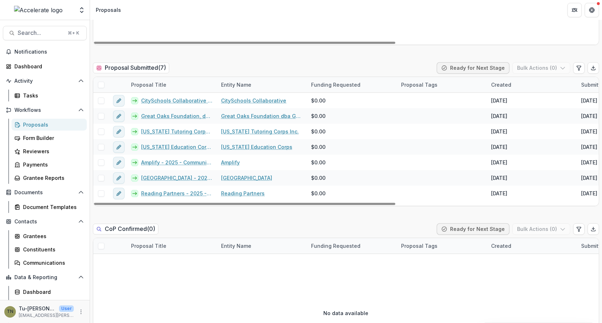
click at [301, 276] on div "No data available" at bounding box center [345, 313] width 505 height 108
